Goal: Task Accomplishment & Management: Manage account settings

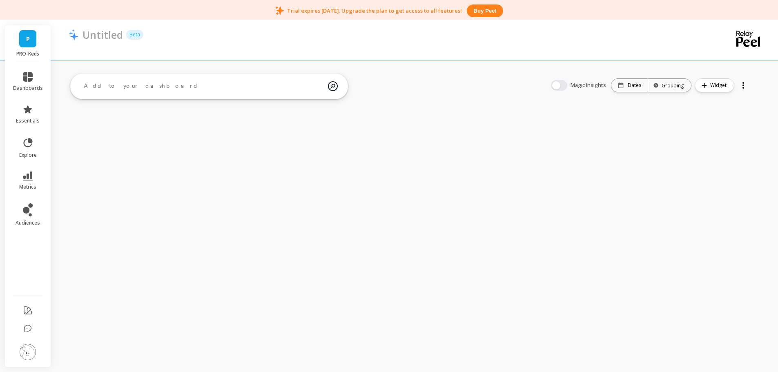
click at [24, 348] on img at bounding box center [28, 352] width 16 height 16
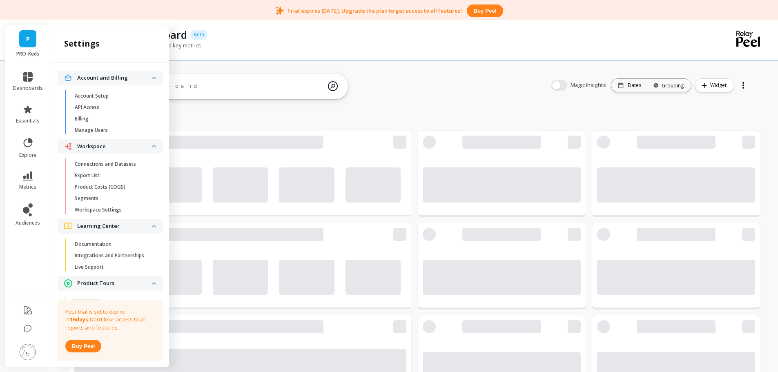
click at [100, 131] on p "Manage Users" at bounding box center [91, 130] width 33 height 7
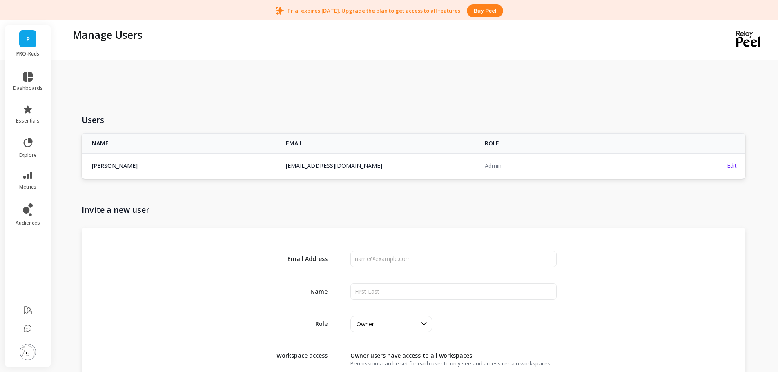
copy tr "淳 松本 atsushi.matsumoto@berwickjapan.co.jp atsushi.matsumoto@berwickjapan.co.jp"
drag, startPoint x: 404, startPoint y: 164, endPoint x: 248, endPoint y: 165, distance: 156.3
click at [248, 165] on tr "淳 松本 atsushi.matsumoto@berwickjapan.co.jp atsushi.matsumoto@berwickjapan.co.jp …" at bounding box center [413, 165] width 662 height 25
